Goal: Download file/media

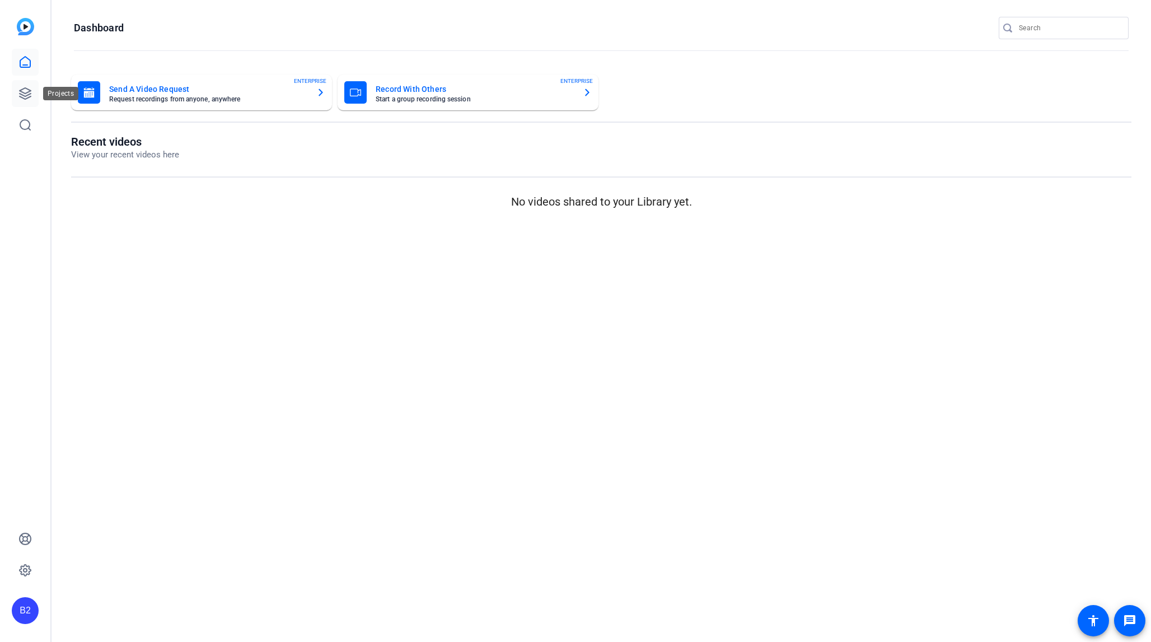
click at [21, 90] on icon at bounding box center [25, 93] width 11 height 11
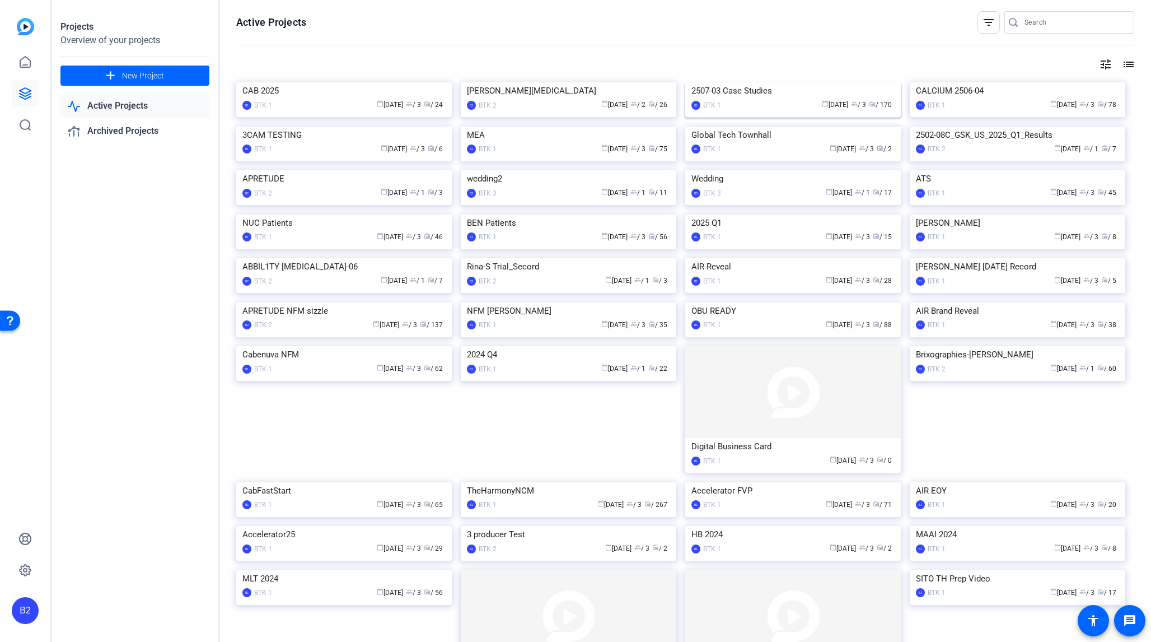
click at [759, 99] on div "2507-03 Case Studies" at bounding box center [793, 90] width 203 height 17
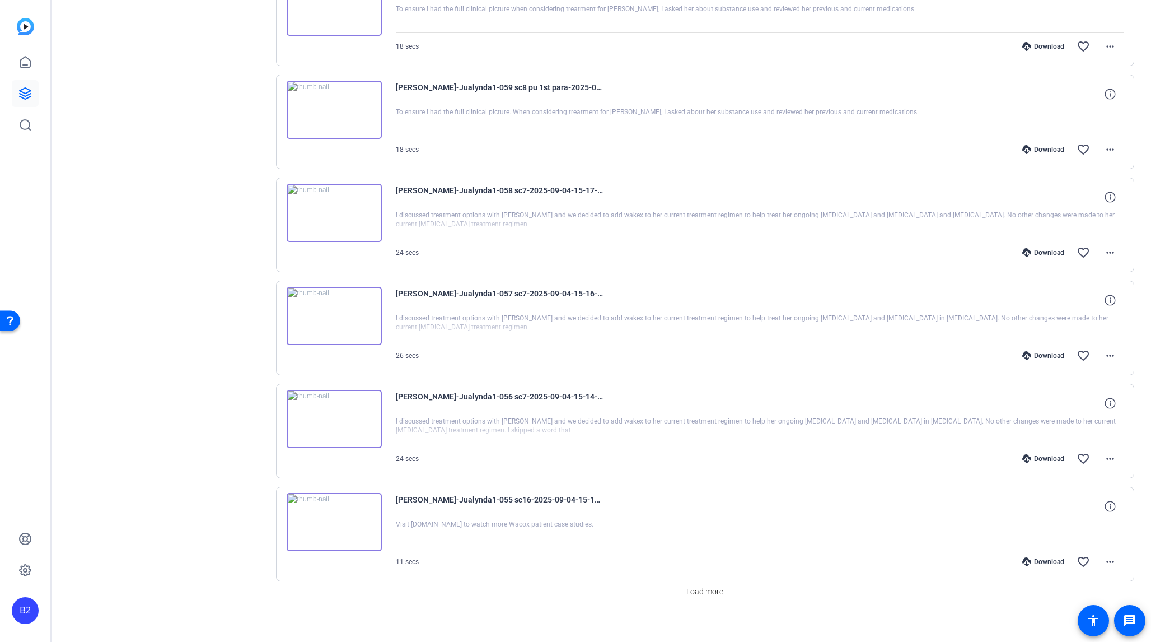
scroll to position [597, 0]
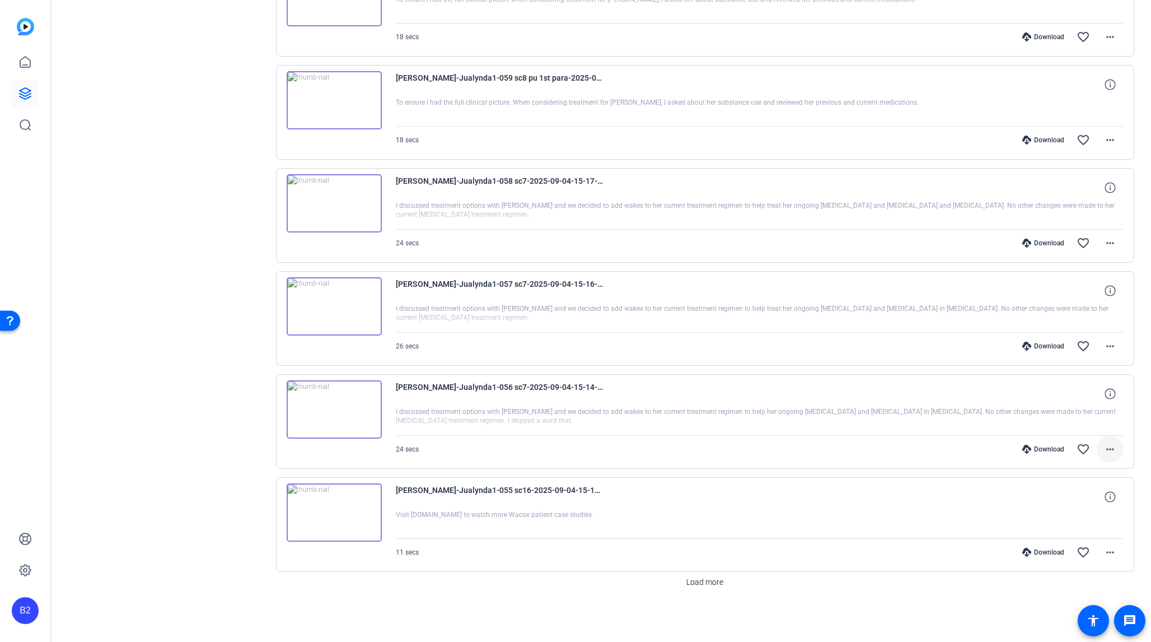
click at [1105, 448] on mat-icon "more_horiz" at bounding box center [1110, 448] width 13 height 13
click at [1090, 495] on span "Download MP4" at bounding box center [1075, 500] width 67 height 13
